Goal: Go to known website: Access a specific website the user already knows

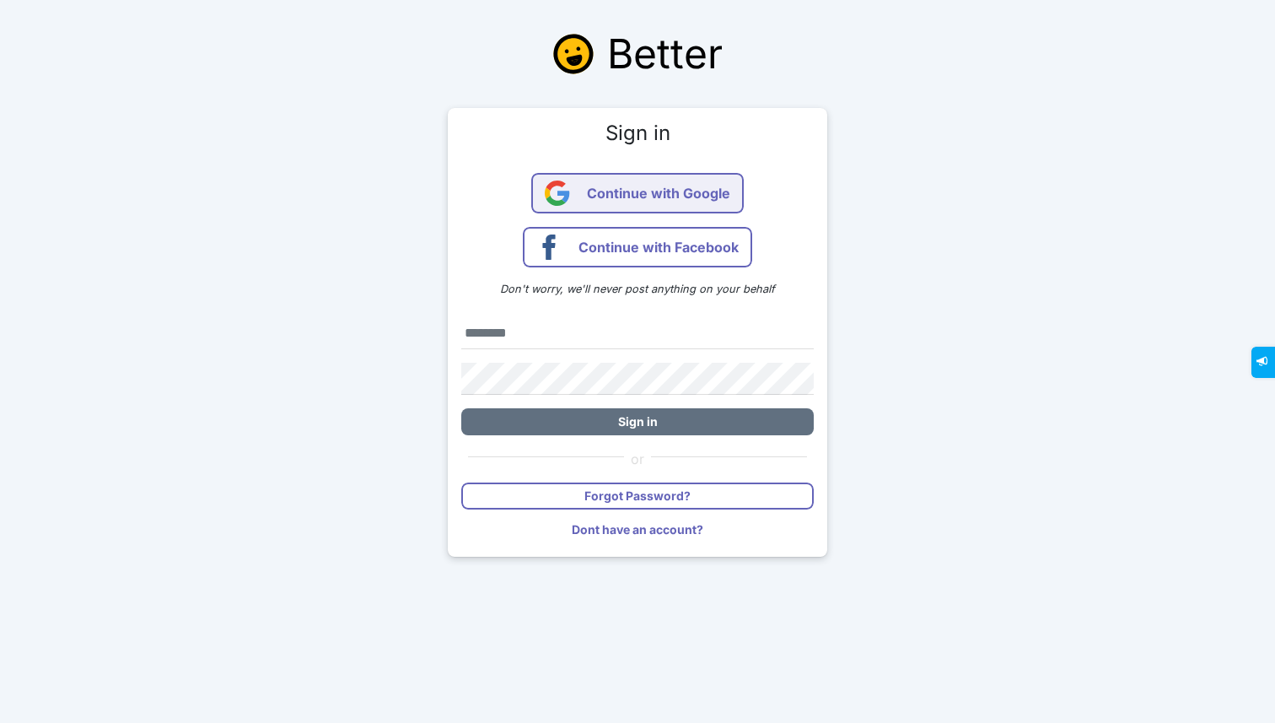
click at [658, 204] on span "Continue with Google" at bounding box center [658, 193] width 143 height 40
